Goal: Browse casually: Explore the website without a specific task or goal

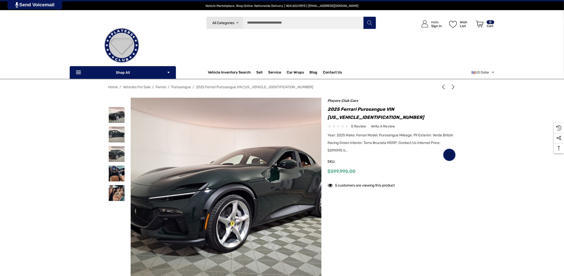
drag, startPoint x: 120, startPoint y: 172, endPoint x: 118, endPoint y: 182, distance: 9.5
click at [120, 173] on img at bounding box center [117, 174] width 16 height 16
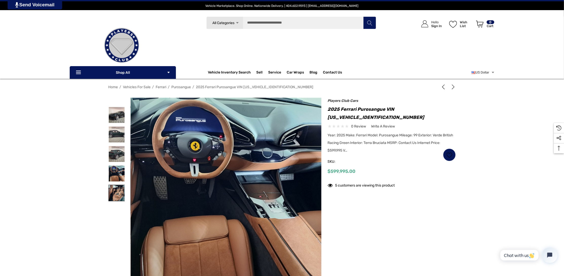
click at [118, 195] on img at bounding box center [117, 193] width 16 height 16
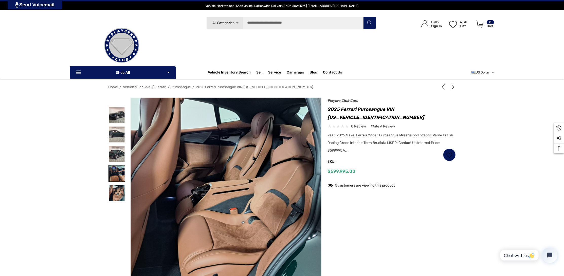
click at [115, 179] on img at bounding box center [117, 174] width 16 height 16
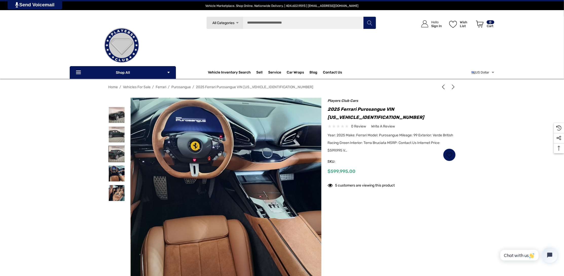
click at [118, 158] on img at bounding box center [117, 154] width 16 height 16
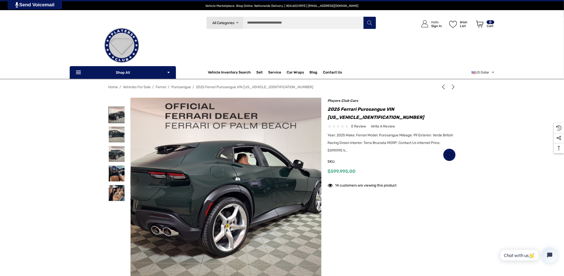
click at [116, 113] on img at bounding box center [117, 115] width 16 height 16
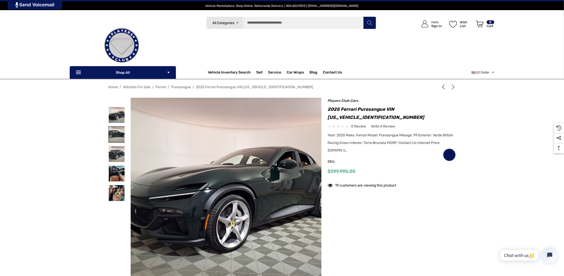
click at [120, 133] on img at bounding box center [117, 135] width 16 height 16
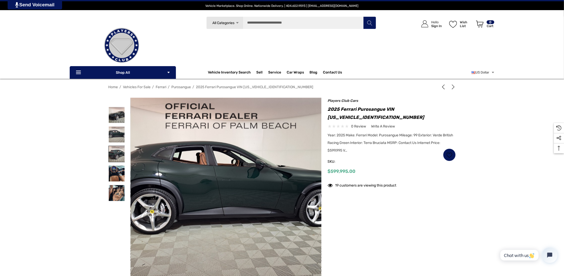
click at [119, 156] on img at bounding box center [117, 154] width 16 height 16
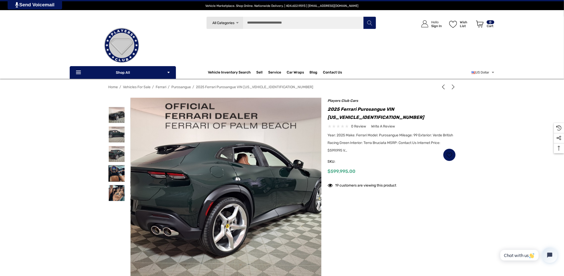
click at [120, 170] on img at bounding box center [117, 174] width 16 height 16
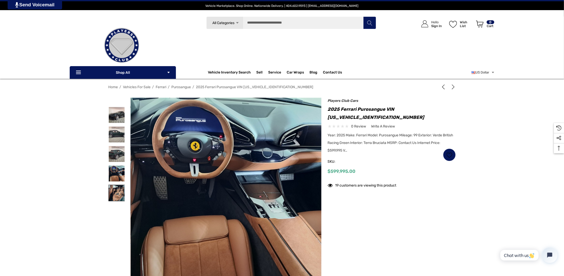
click at [116, 191] on img at bounding box center [117, 193] width 16 height 16
